Goal: Navigation & Orientation: Find specific page/section

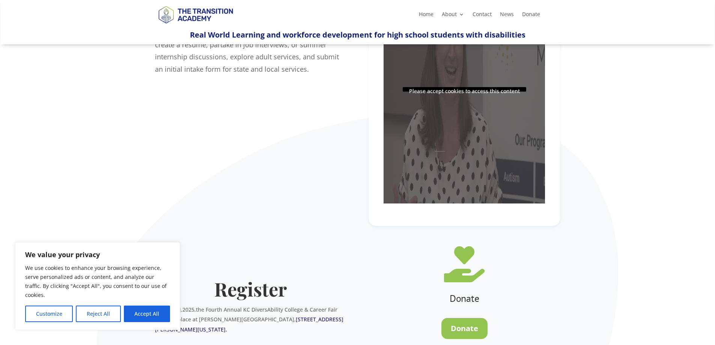
scroll to position [188, 0]
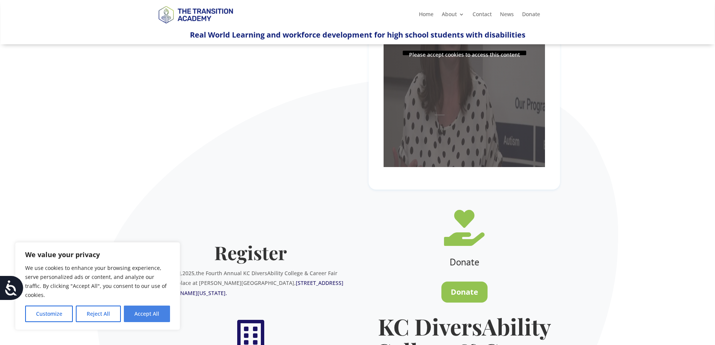
click at [151, 312] on button "Accept All" at bounding box center [147, 314] width 46 height 17
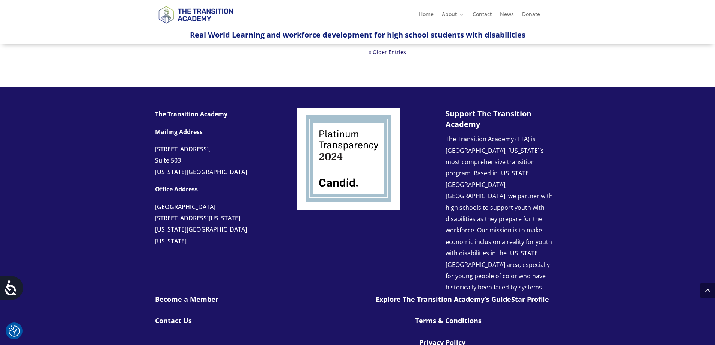
scroll to position [789, 0]
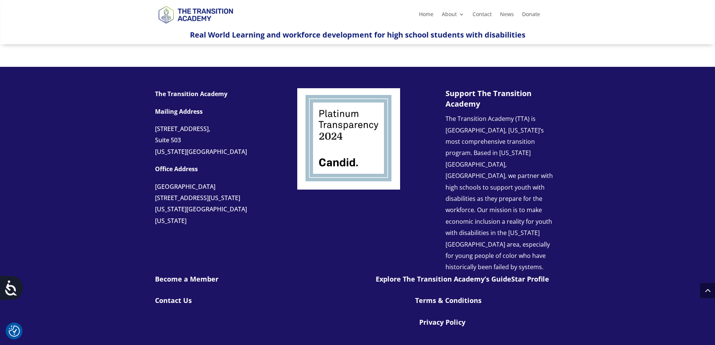
click at [212, 95] on strong "The Transition Academy" at bounding box center [191, 94] width 72 height 8
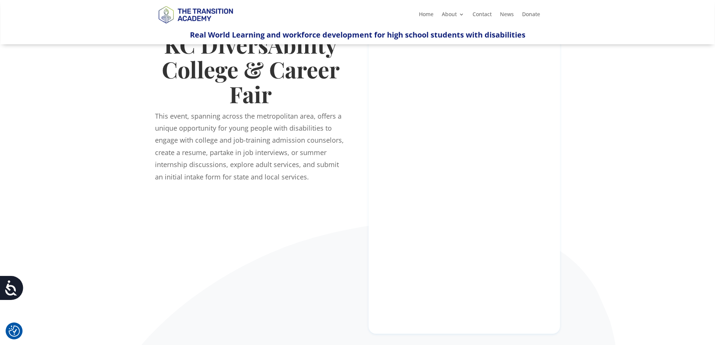
scroll to position [0, 0]
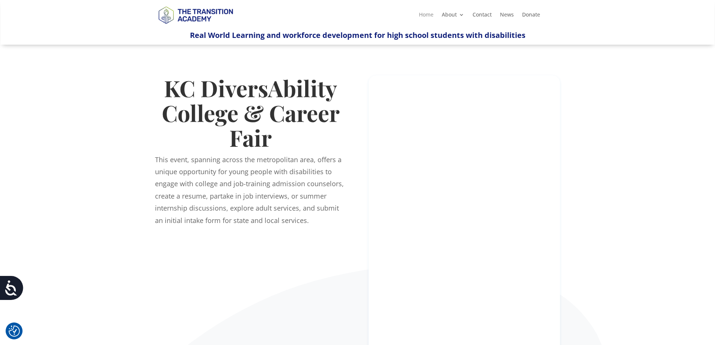
click at [424, 14] on link "Home" at bounding box center [426, 16] width 15 height 8
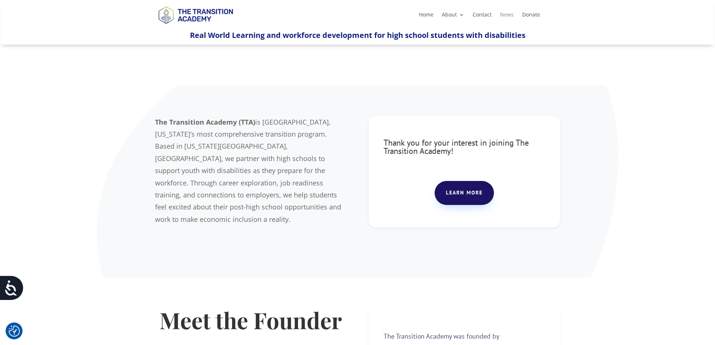
click at [507, 15] on link "News" at bounding box center [507, 16] width 14 height 8
